Goal: Task Accomplishment & Management: Use online tool/utility

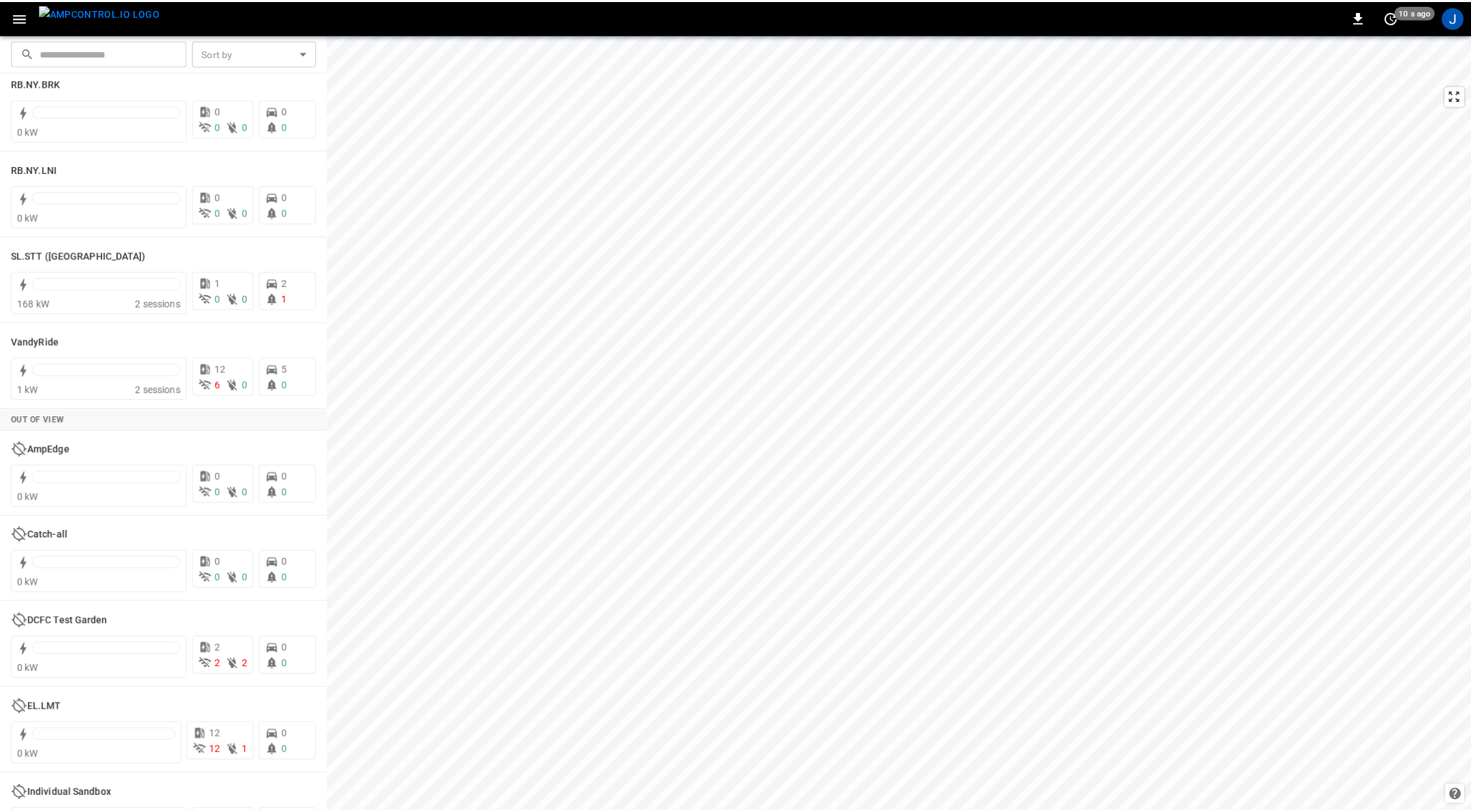
scroll to position [2618, 0]
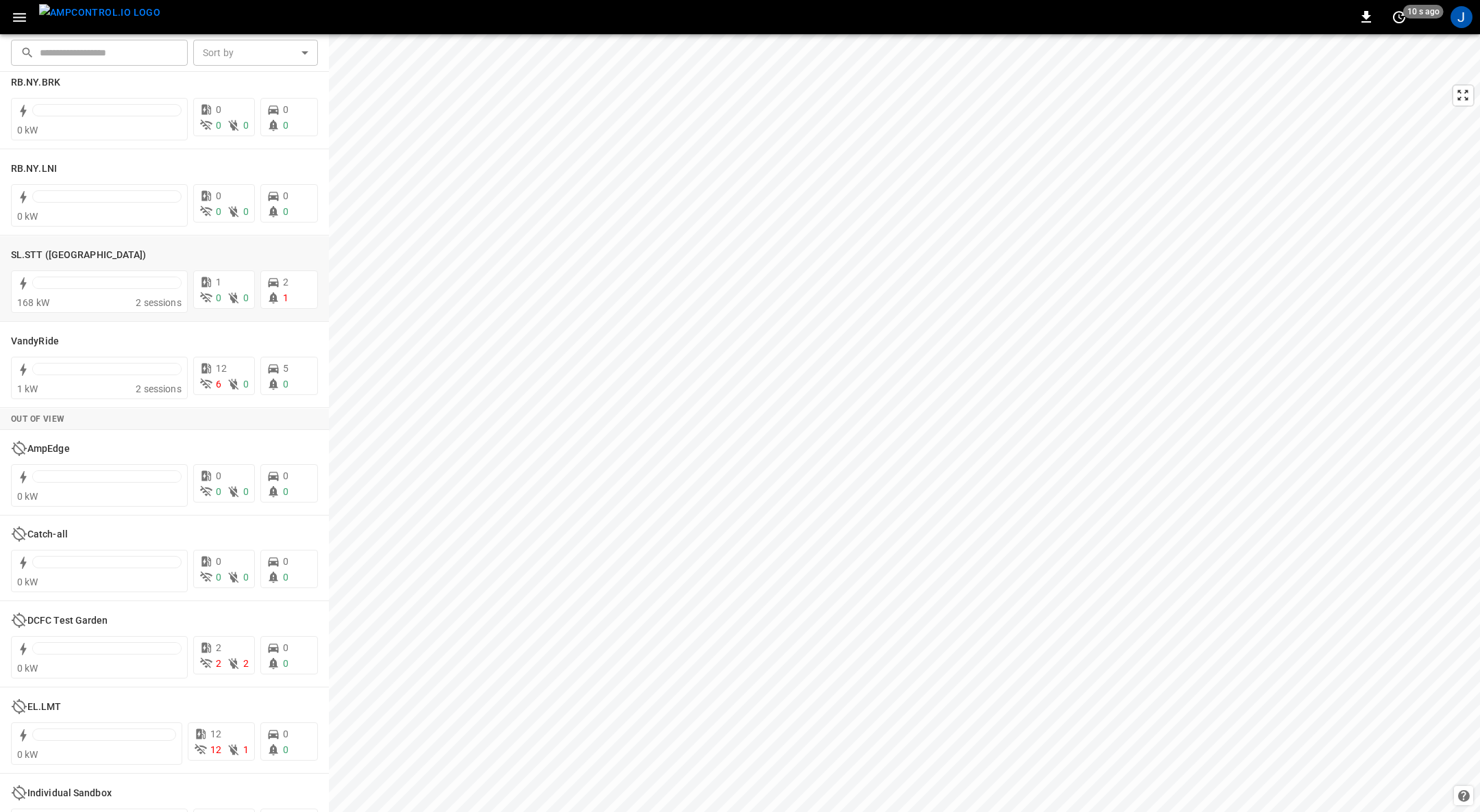
click at [33, 255] on h6 "SL.STT ([GEOGRAPHIC_DATA])" at bounding box center [78, 256] width 136 height 15
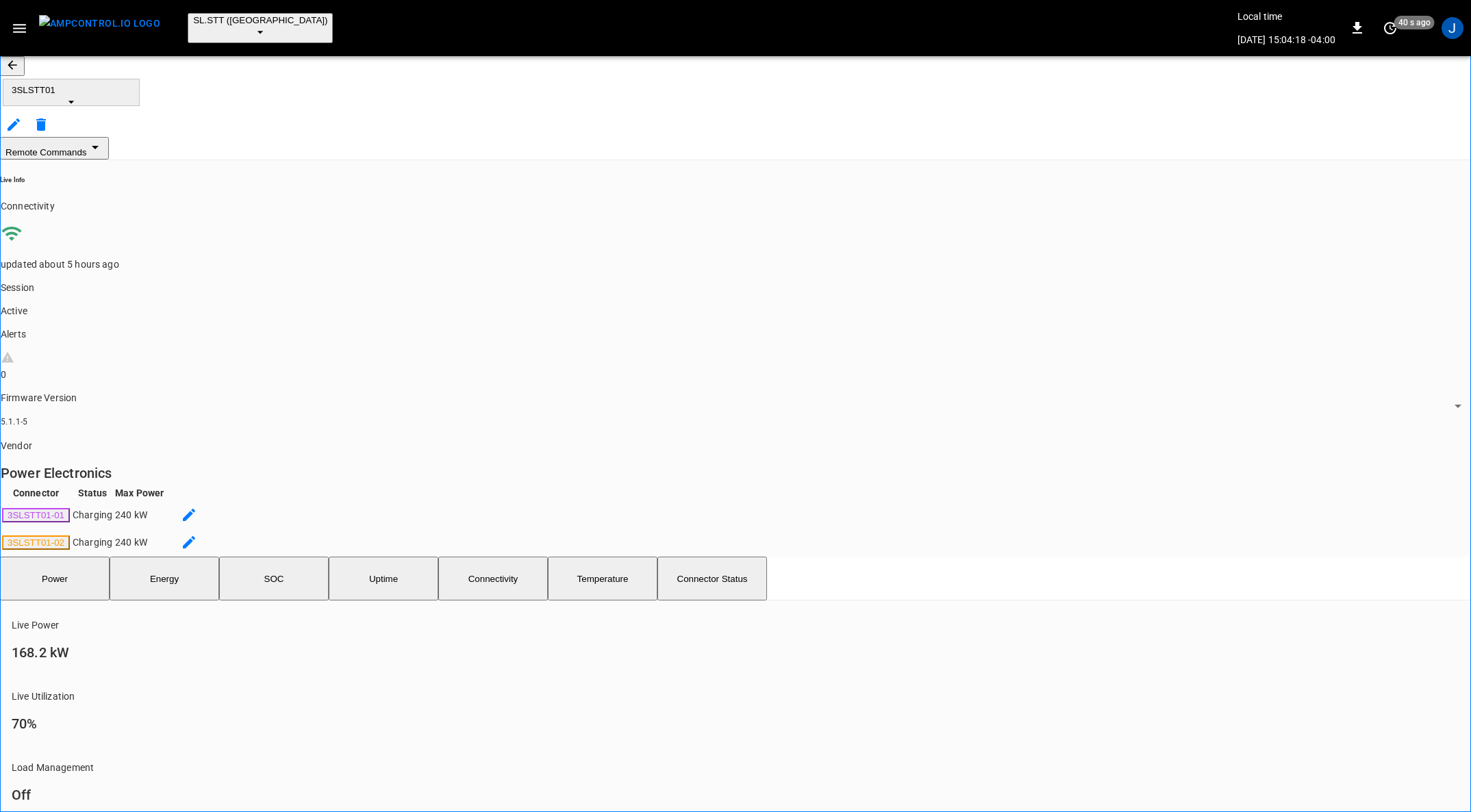
click at [103, 139] on icon "remote commands options" at bounding box center [95, 148] width 17 height 17
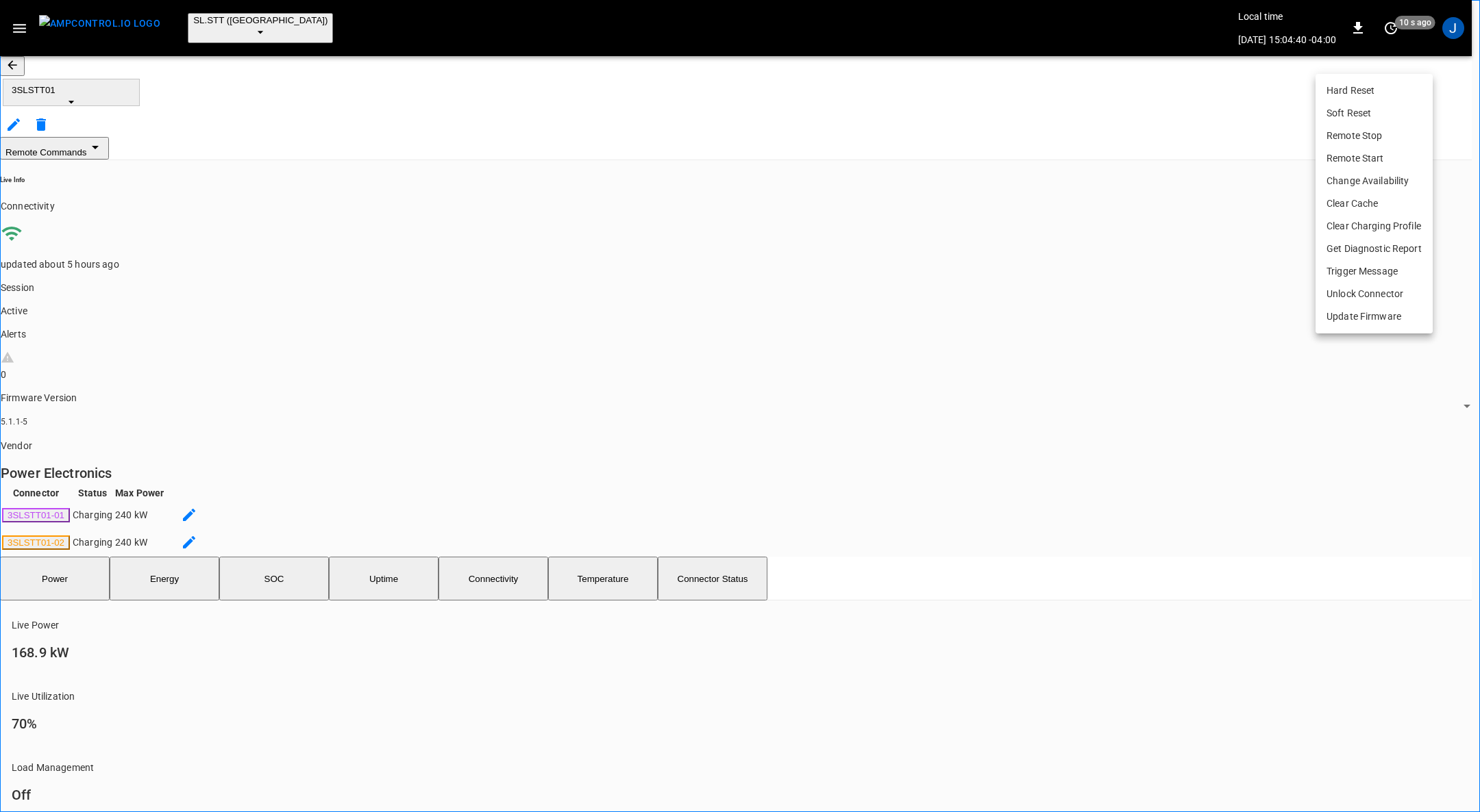
click at [1351, 92] on li "Hard Reset" at bounding box center [1374, 90] width 117 height 22
